Goal: Information Seeking & Learning: Learn about a topic

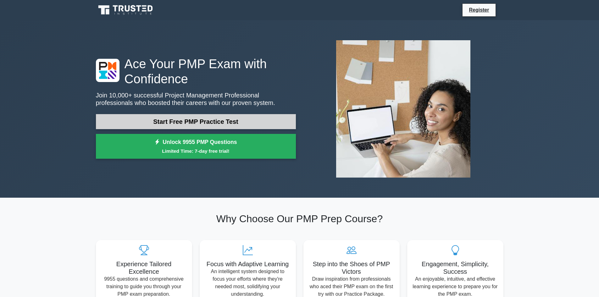
click at [219, 125] on link "Start Free PMP Practice Test" at bounding box center [196, 121] width 200 height 15
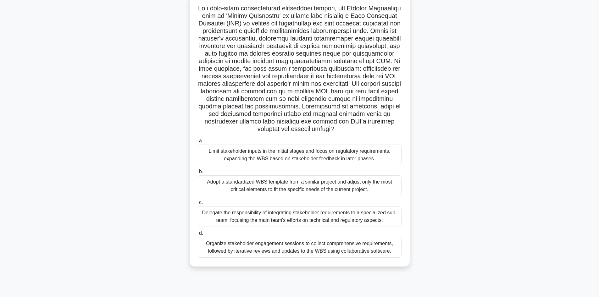
scroll to position [42, 0]
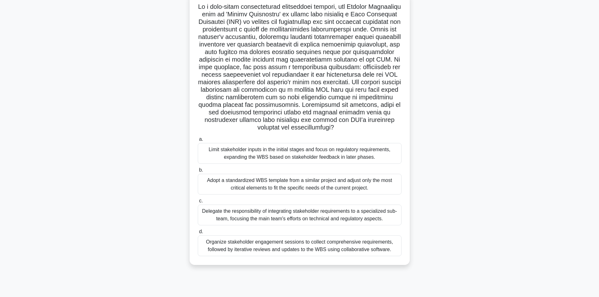
click at [309, 256] on div "Organize stakeholder engagement sessions to collect comprehensive requirements,…" at bounding box center [300, 246] width 204 height 21
click at [198, 234] on input "d. Organize stakeholder engagement sessions to collect comprehensive requiremen…" at bounding box center [198, 232] width 0 height 4
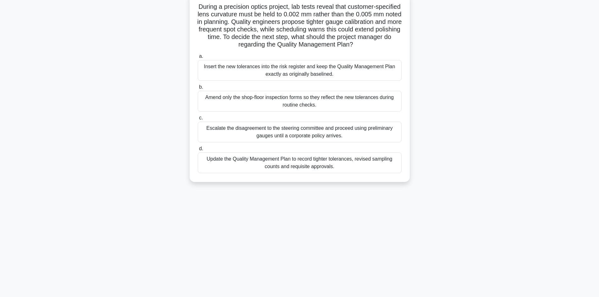
scroll to position [0, 0]
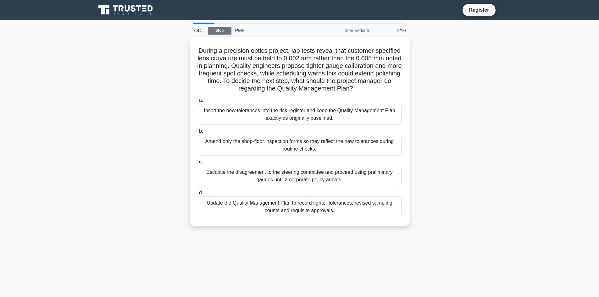
click at [217, 30] on link "Stop" at bounding box center [220, 31] width 24 height 8
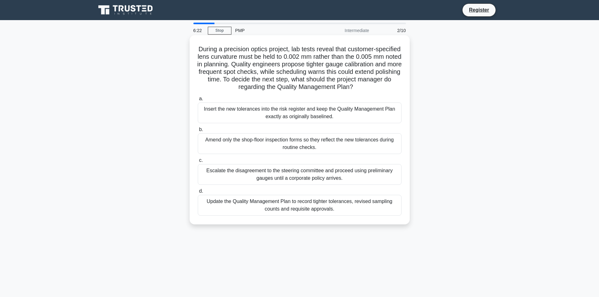
click at [294, 207] on div "Update the Quality Management Plan to record tighter tolerances, revised sampli…" at bounding box center [300, 205] width 204 height 21
click at [198, 193] on input "d. Update the Quality Management Plan to record tighter tolerances, revised sam…" at bounding box center [198, 191] width 0 height 4
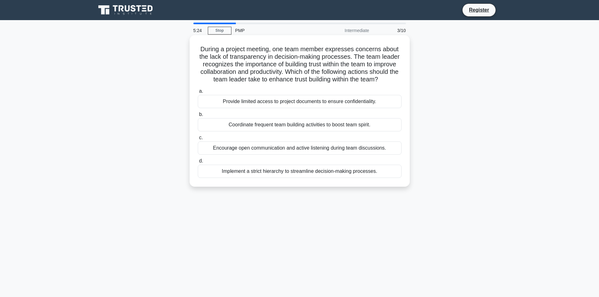
click at [306, 150] on div "Encourage open communication and active listening during team discussions." at bounding box center [300, 147] width 204 height 13
click at [198, 140] on input "c. Encourage open communication and active listening during team discussions." at bounding box center [198, 138] width 0 height 4
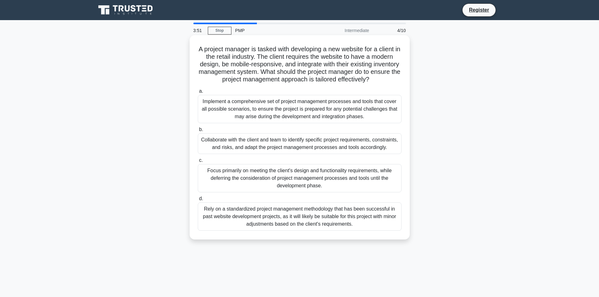
click at [212, 145] on div "Collaborate with the client and team to identify specific project requirements,…" at bounding box center [300, 143] width 204 height 21
click at [198, 132] on input "b. Collaborate with the client and team to identify specific project requiremen…" at bounding box center [198, 130] width 0 height 4
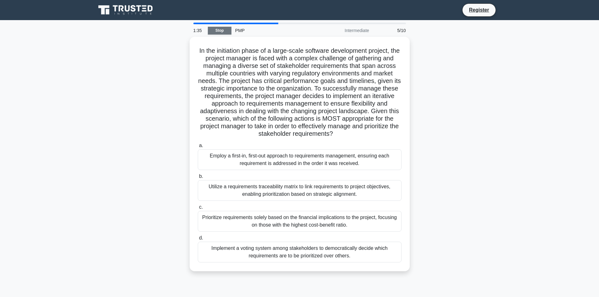
click at [223, 32] on link "Stop" at bounding box center [220, 31] width 24 height 8
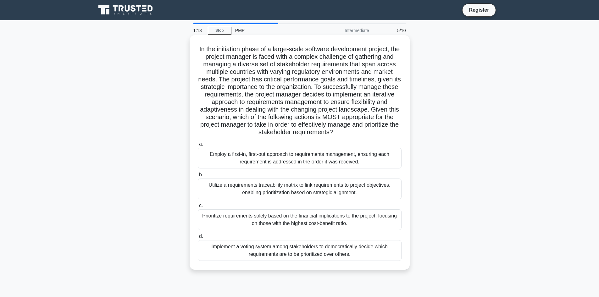
click at [272, 225] on div "Prioritize requirements solely based on the financial implications to the proje…" at bounding box center [300, 219] width 204 height 21
click at [238, 226] on div "Prioritize requirements solely based on the financial implications to the proje…" at bounding box center [300, 219] width 204 height 21
click at [198, 208] on input "c. Prioritize requirements solely based on the financial implications to the pr…" at bounding box center [198, 206] width 0 height 4
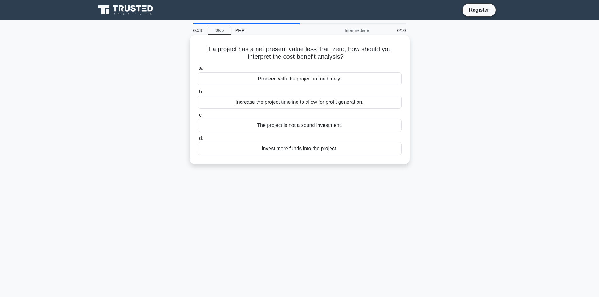
click at [285, 127] on div "The project is not a sound investment." at bounding box center [300, 125] width 204 height 13
click at [198, 117] on input "c. The project is not a sound investment." at bounding box center [198, 115] width 0 height 4
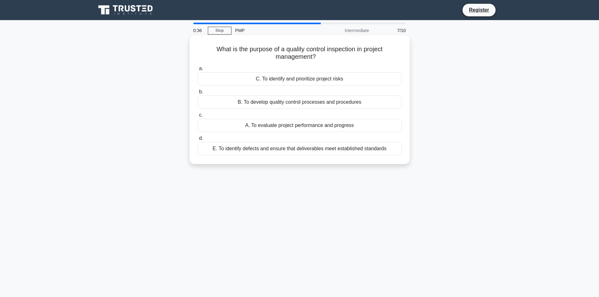
click at [300, 127] on div "A. To evaluate project performance and progress" at bounding box center [300, 125] width 204 height 13
click at [198, 117] on input "c. A. To evaluate project performance and progress" at bounding box center [198, 115] width 0 height 4
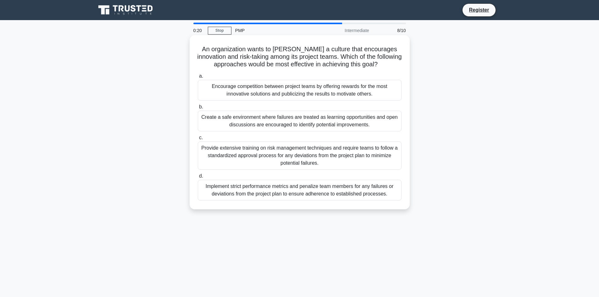
click at [274, 92] on div "Encourage competition between project teams by offering rewards for the most in…" at bounding box center [300, 90] width 204 height 21
click at [198, 78] on input "a. Encourage competition between project teams by offering rewards for the most…" at bounding box center [198, 76] width 0 height 4
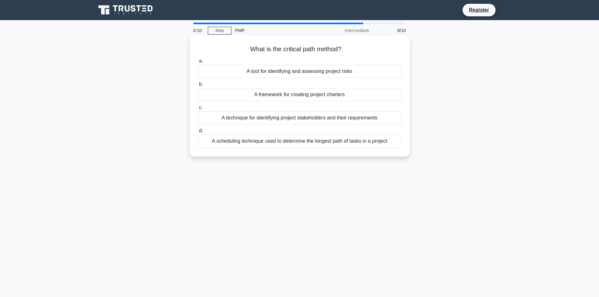
click at [257, 143] on div "A scheduling technique used to determine the longest path of tasks in a project" at bounding box center [300, 141] width 204 height 13
click at [198, 133] on input "d. A scheduling technique used to determine the longest path of tasks in a proj…" at bounding box center [198, 131] width 0 height 4
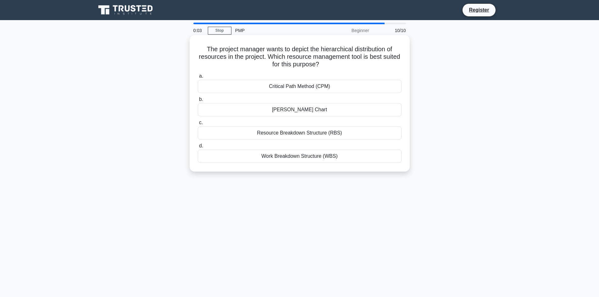
click at [283, 86] on div "Critical Path Method (CPM)" at bounding box center [300, 86] width 204 height 13
click at [198, 78] on input "a. Critical Path Method (CPM)" at bounding box center [198, 76] width 0 height 4
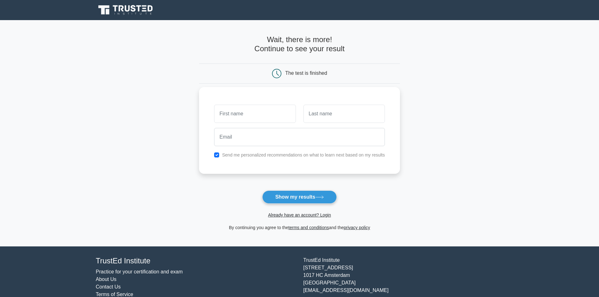
click at [254, 119] on input "text" at bounding box center [254, 114] width 81 height 18
type input "mohamed"
click at [330, 117] on input "text" at bounding box center [343, 114] width 81 height 18
type input "shalabi"
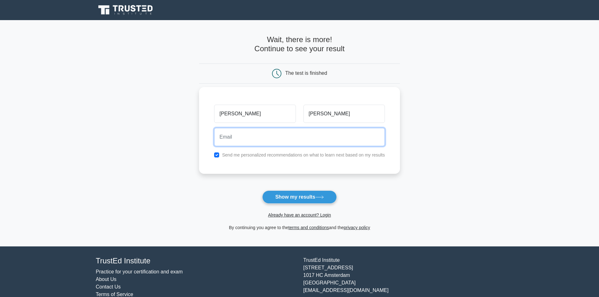
click at [270, 144] on input "email" at bounding box center [299, 137] width 171 height 18
type input "shalabi003@gmail.com"
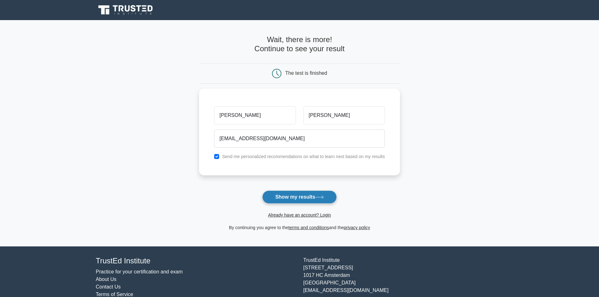
click at [295, 196] on button "Show my results" at bounding box center [299, 197] width 74 height 13
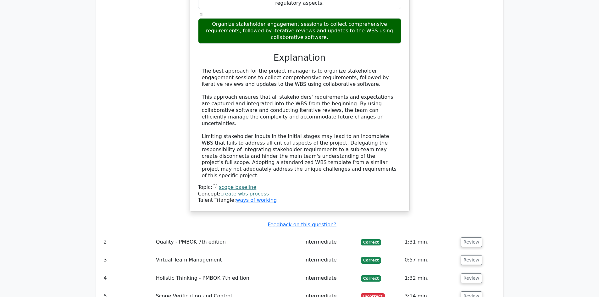
scroll to position [912, 0]
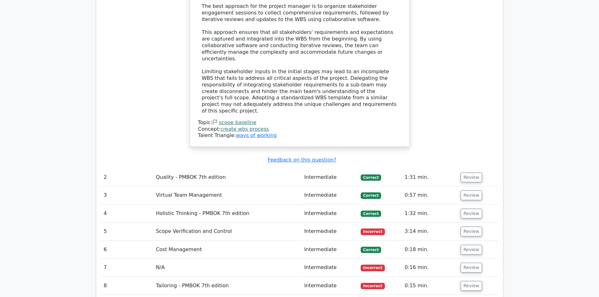
click at [174, 169] on td "Quality - PMBOK 7th edition" at bounding box center [227, 178] width 148 height 18
click at [469, 227] on button "Review" at bounding box center [471, 232] width 21 height 10
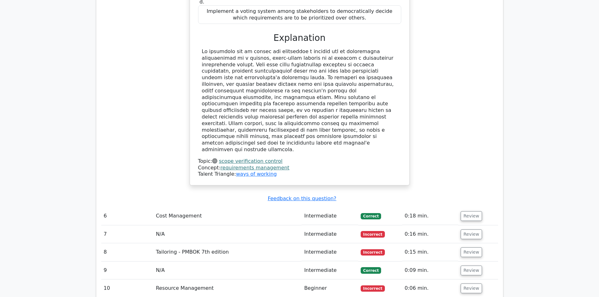
scroll to position [1352, 0]
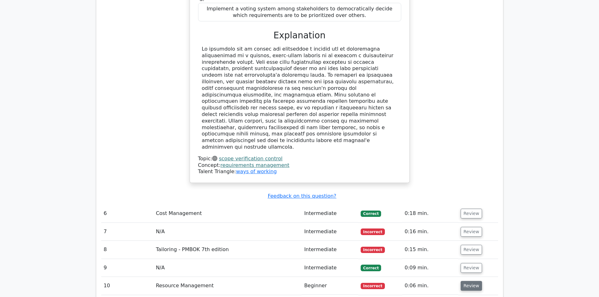
click at [469, 281] on button "Review" at bounding box center [471, 286] width 21 height 10
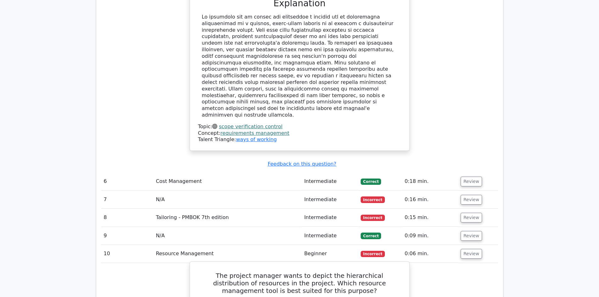
scroll to position [1384, 0]
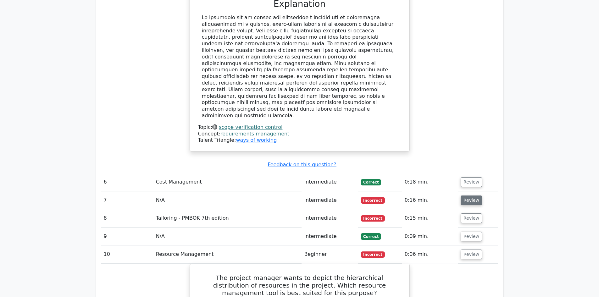
click at [465, 196] on button "Review" at bounding box center [471, 201] width 21 height 10
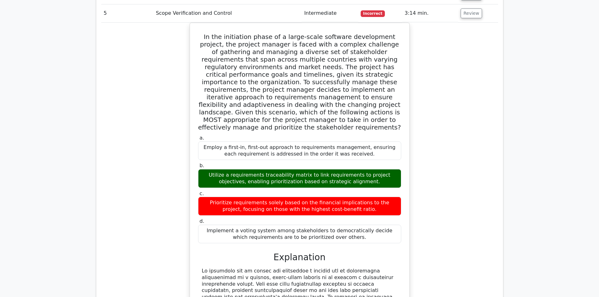
scroll to position [975, 0]
